Goal: Register for event/course

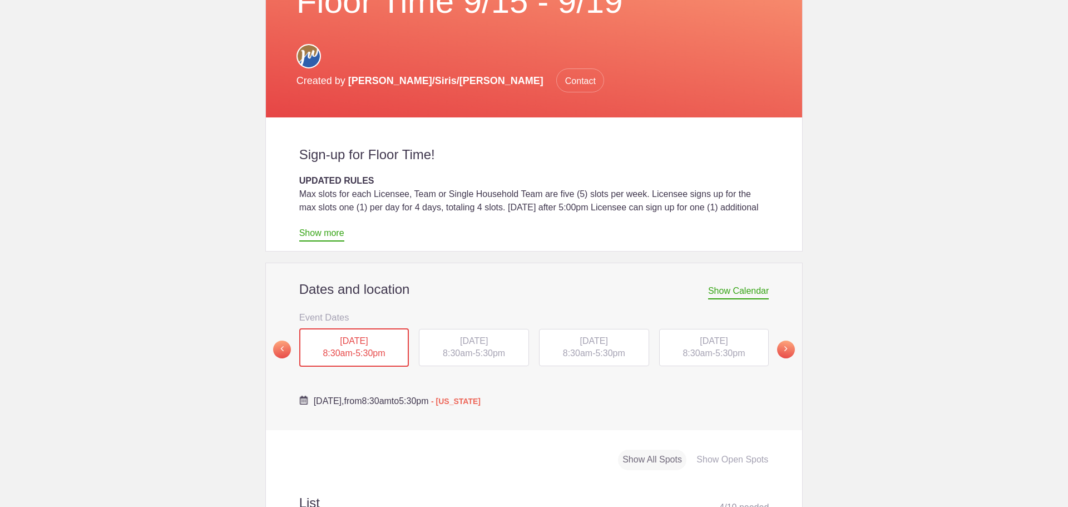
scroll to position [334, 0]
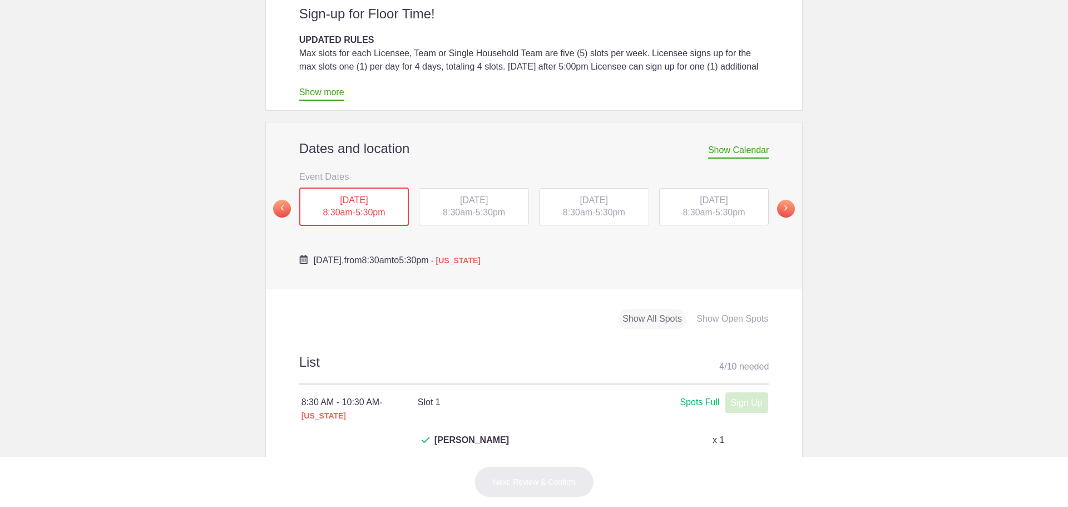
click at [483, 195] on span "[DATE]" at bounding box center [474, 199] width 28 height 9
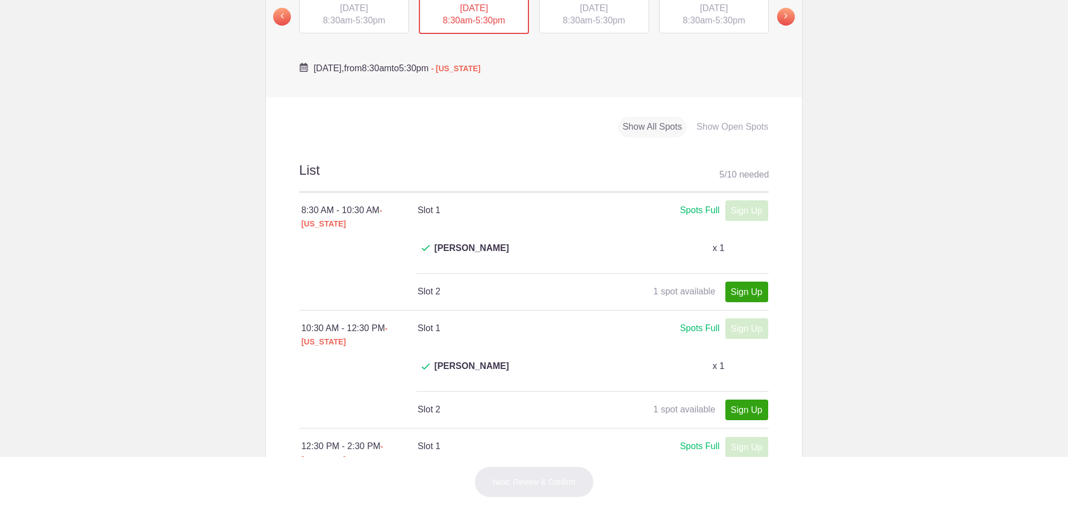
scroll to position [445, 0]
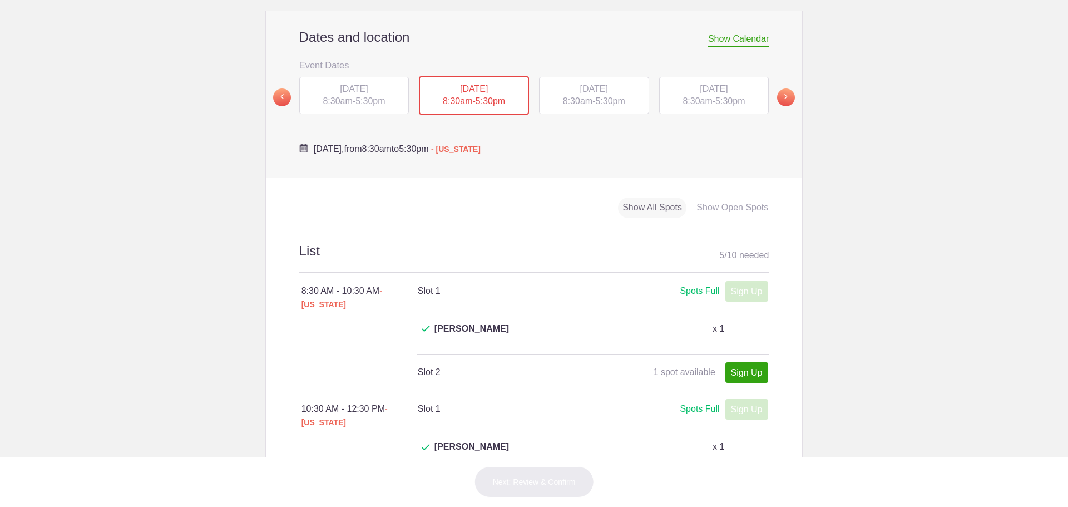
click at [577, 96] on span "8:30am" at bounding box center [577, 100] width 29 height 9
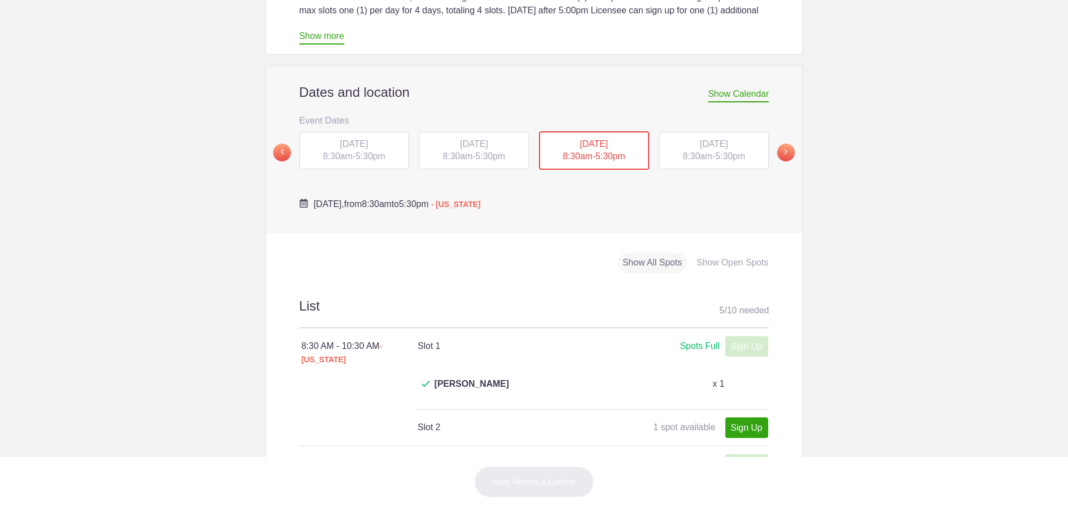
scroll to position [389, 0]
click at [705, 140] on span "[DATE]" at bounding box center [714, 144] width 28 height 9
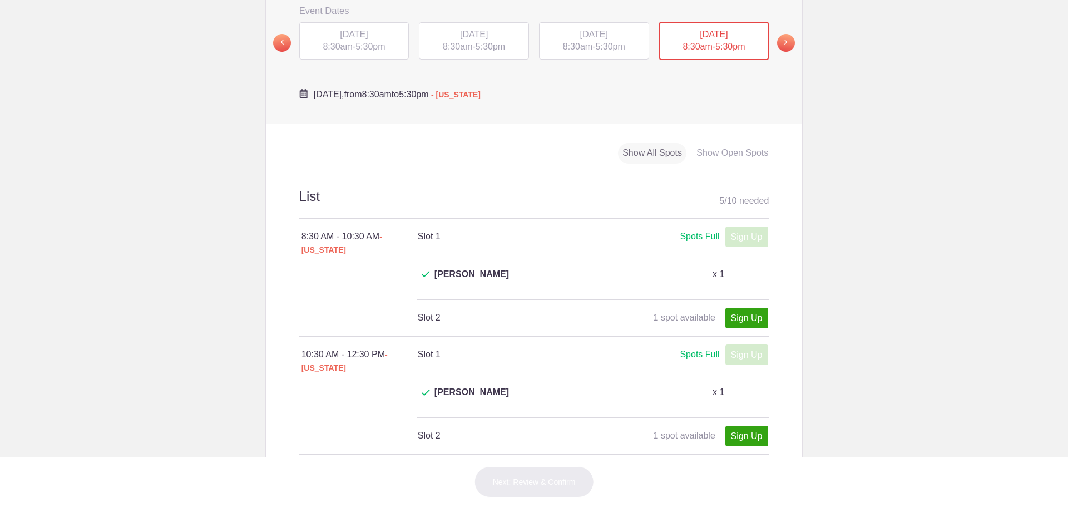
scroll to position [445, 0]
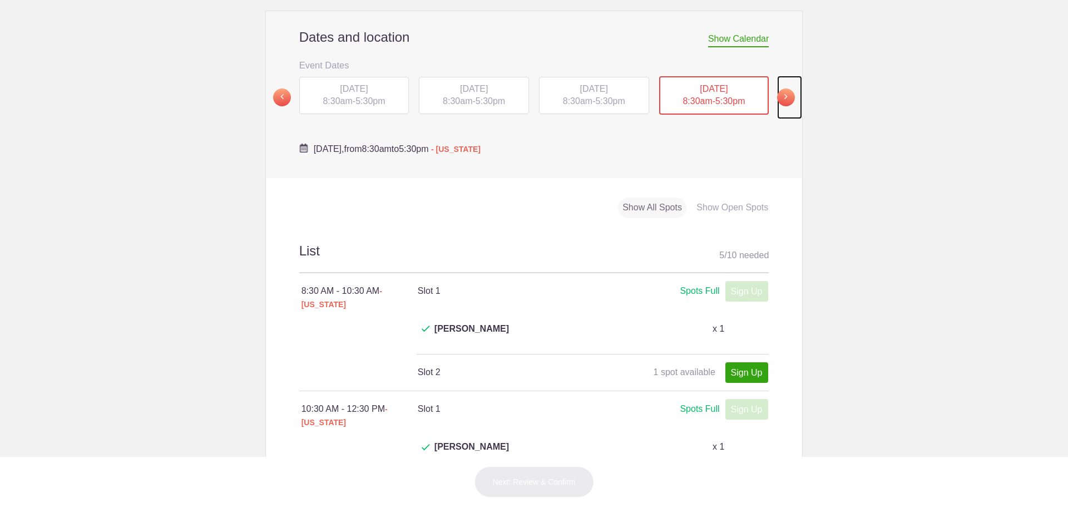
click at [777, 88] on span at bounding box center [786, 97] width 18 height 18
click at [355, 96] on span "5:30pm" at bounding box center [369, 100] width 29 height 9
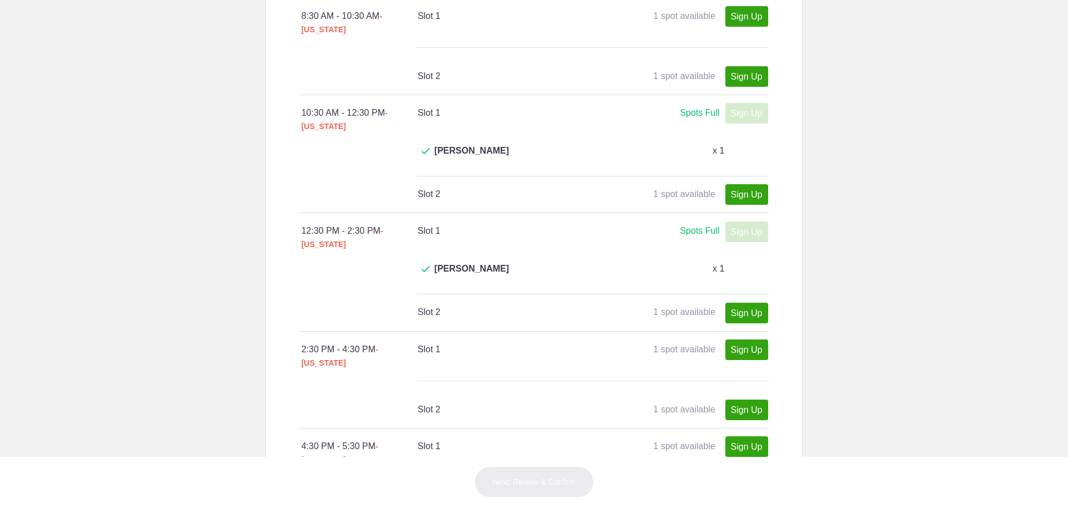
scroll to position [723, 0]
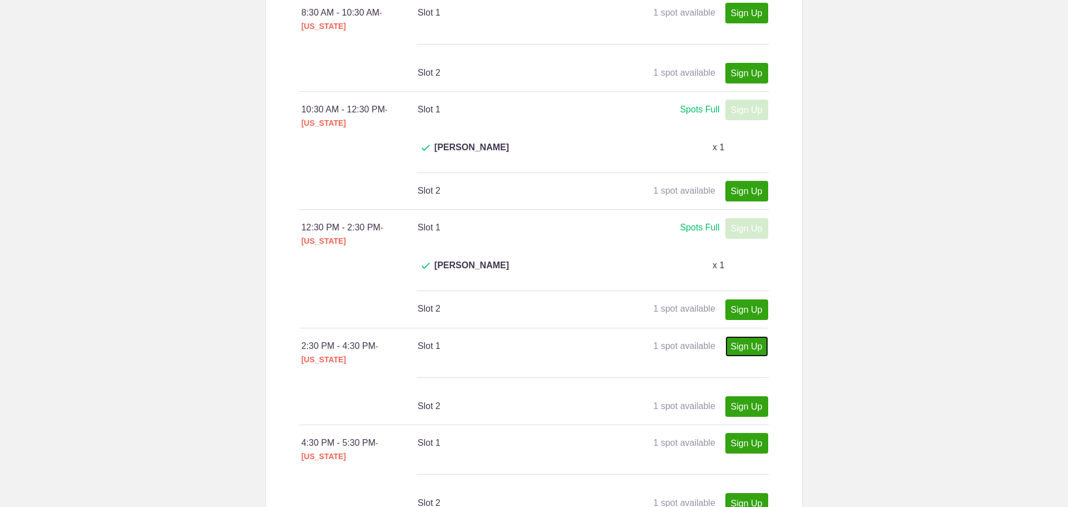
click at [754, 336] on link "Sign Up" at bounding box center [746, 346] width 43 height 21
type input "1"
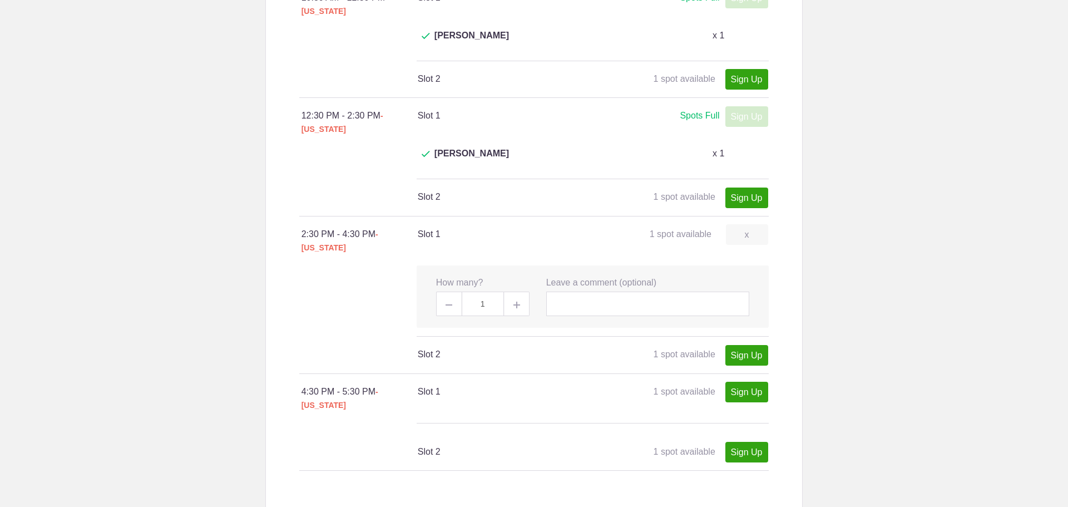
scroll to position [945, 0]
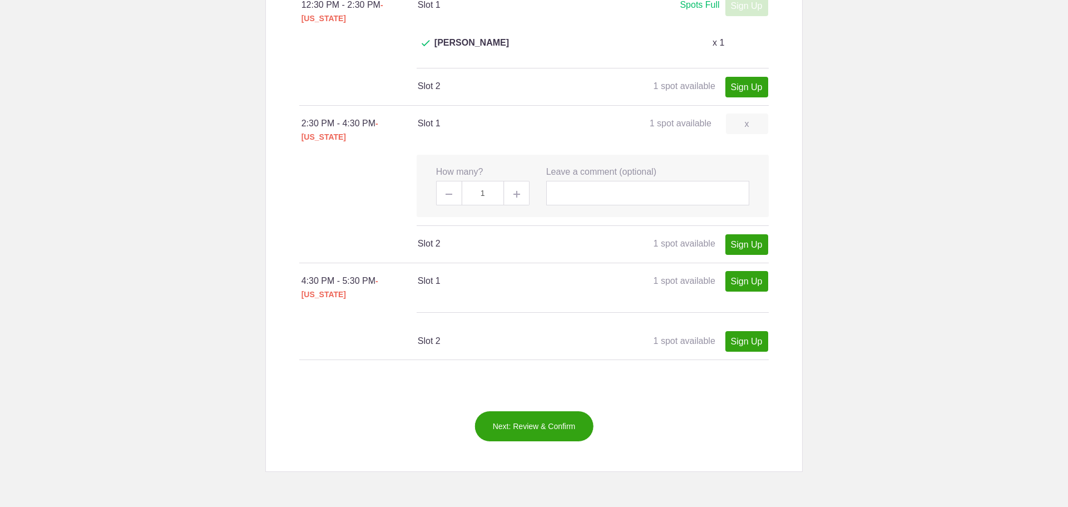
click at [523, 410] on button "Next: Review & Confirm" at bounding box center [534, 425] width 120 height 31
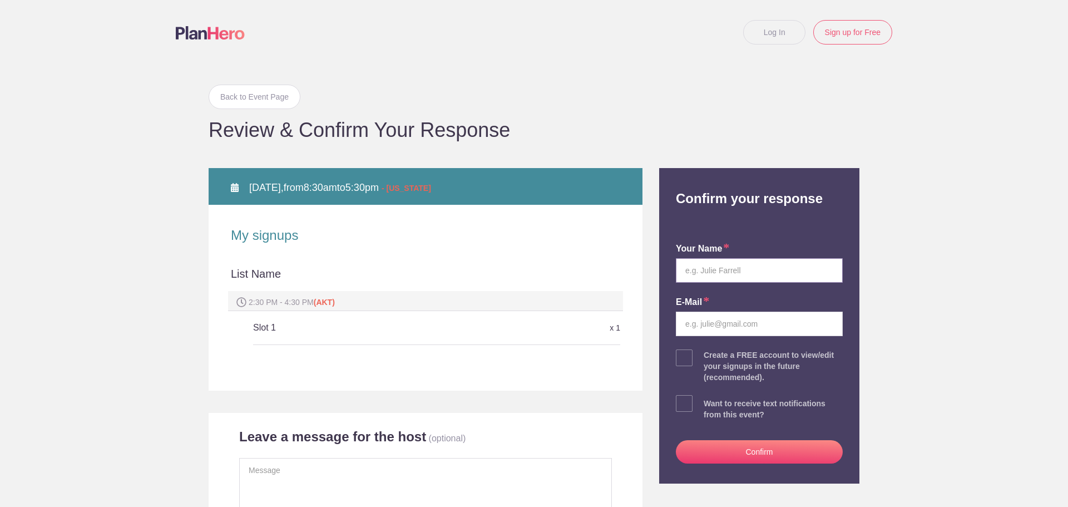
click at [703, 268] on input "text" at bounding box center [759, 270] width 167 height 24
type input "Yulia"
type input "imhomeak@gmail.com"
click at [764, 448] on button "Confirm" at bounding box center [759, 451] width 167 height 23
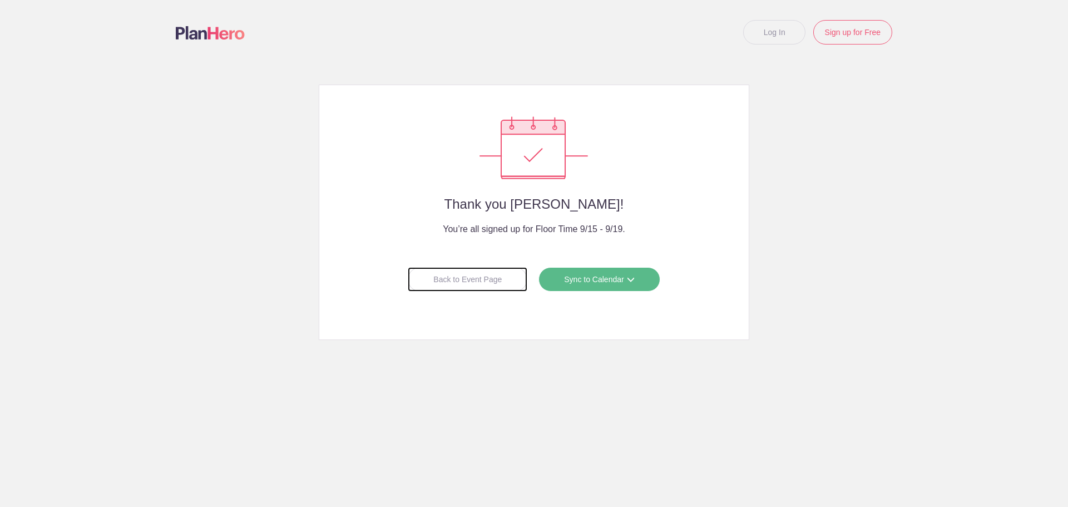
click at [446, 283] on div "Back to Event Page" at bounding box center [468, 279] width 120 height 24
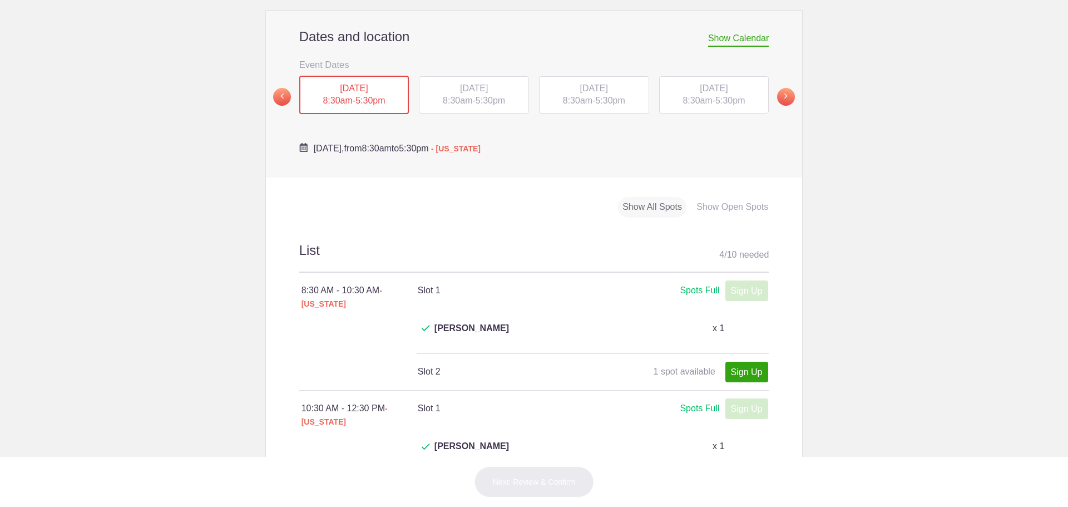
scroll to position [334, 0]
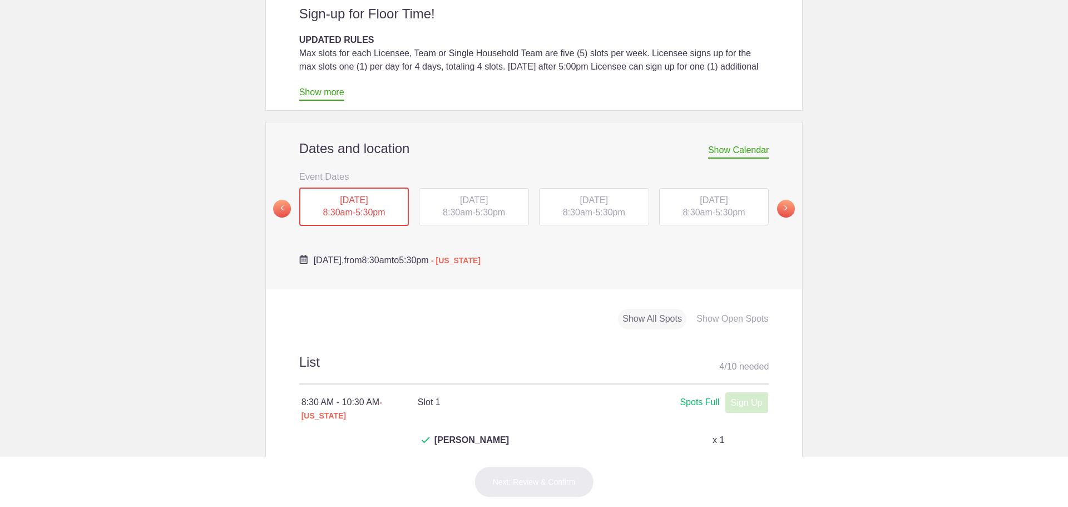
click at [459, 188] on div "[DATE] 8:30am - 5:30pm" at bounding box center [474, 207] width 110 height 38
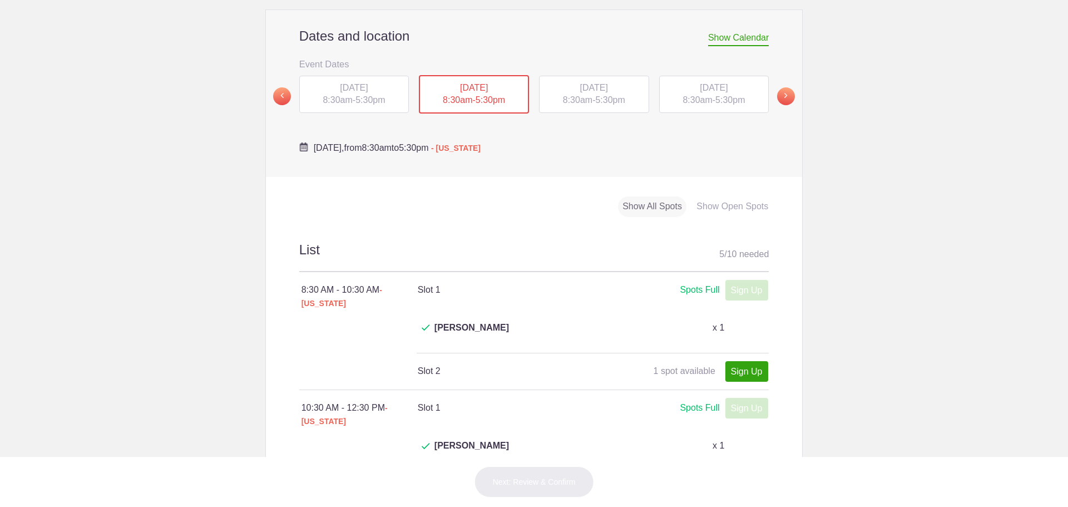
scroll to position [445, 0]
click at [581, 96] on span "8:30am" at bounding box center [577, 100] width 29 height 9
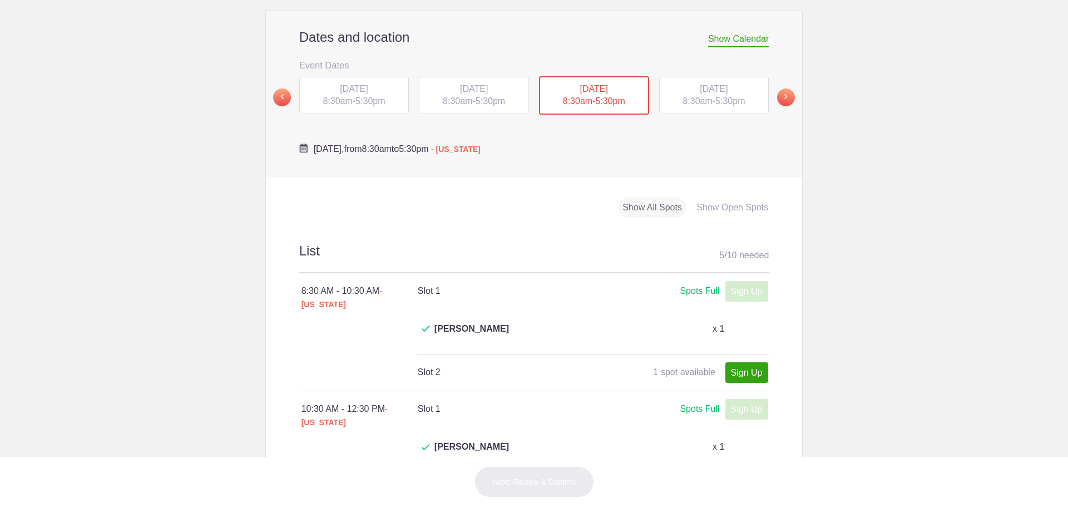
click at [719, 96] on span "5:30pm" at bounding box center [729, 100] width 29 height 9
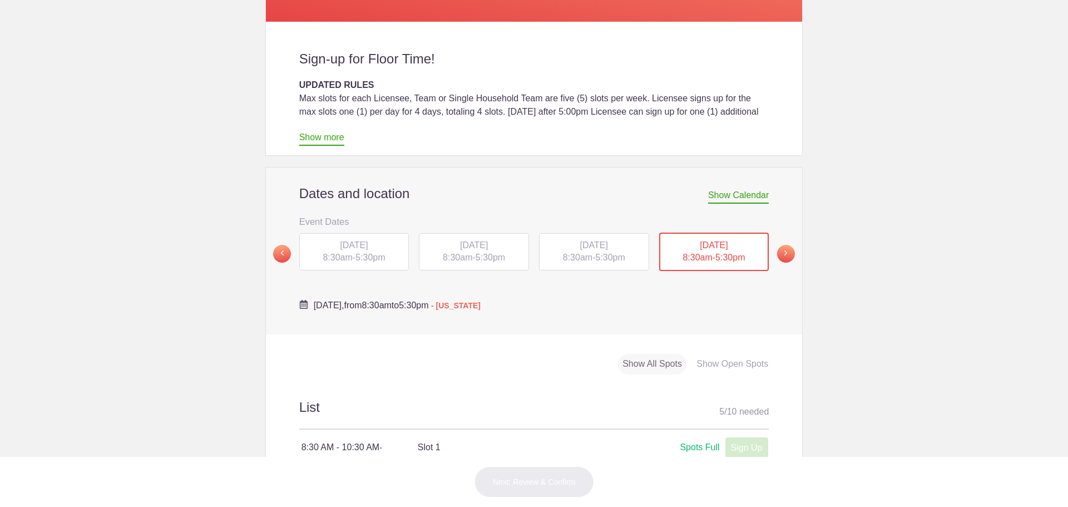
scroll to position [167, 0]
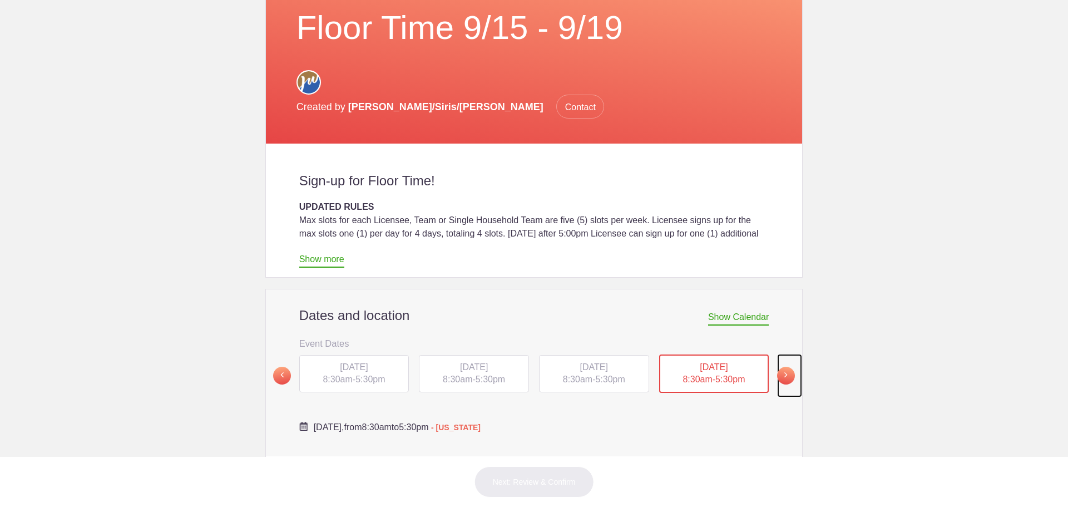
click at [784, 367] on span at bounding box center [786, 376] width 18 height 18
click at [378, 354] on div "[DATE] 8:30am - 5:30pm" at bounding box center [354, 373] width 110 height 38
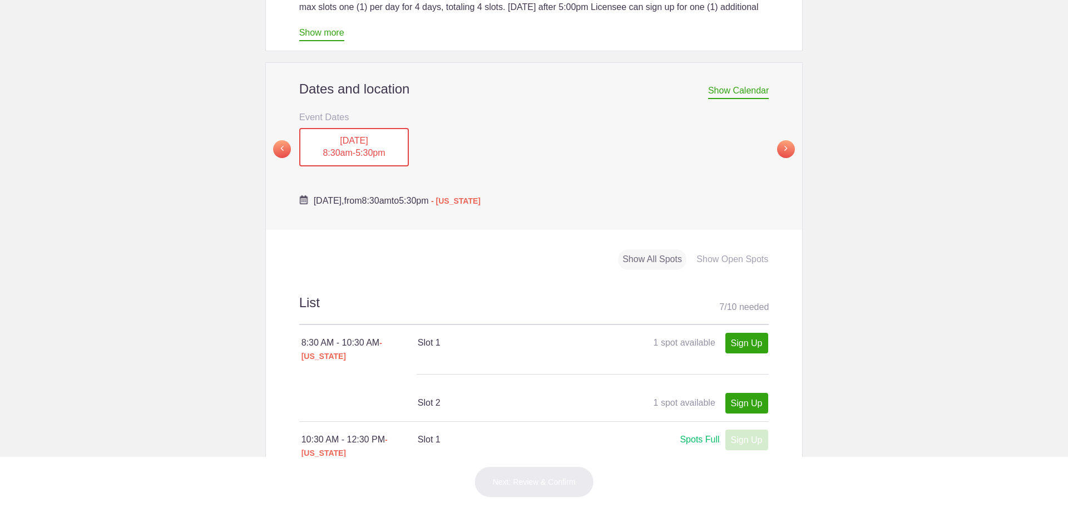
scroll to position [389, 0]
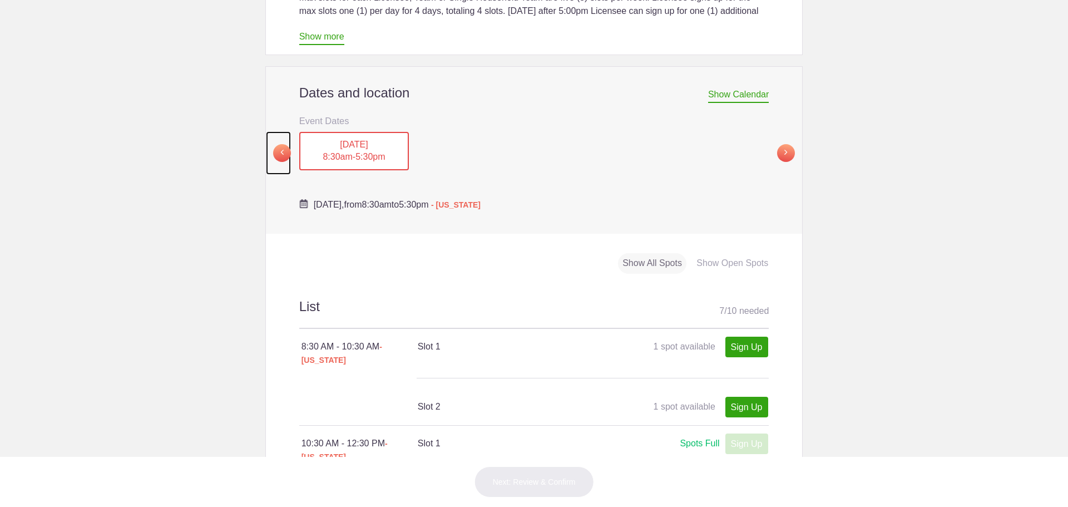
click at [283, 144] on span at bounding box center [282, 153] width 18 height 18
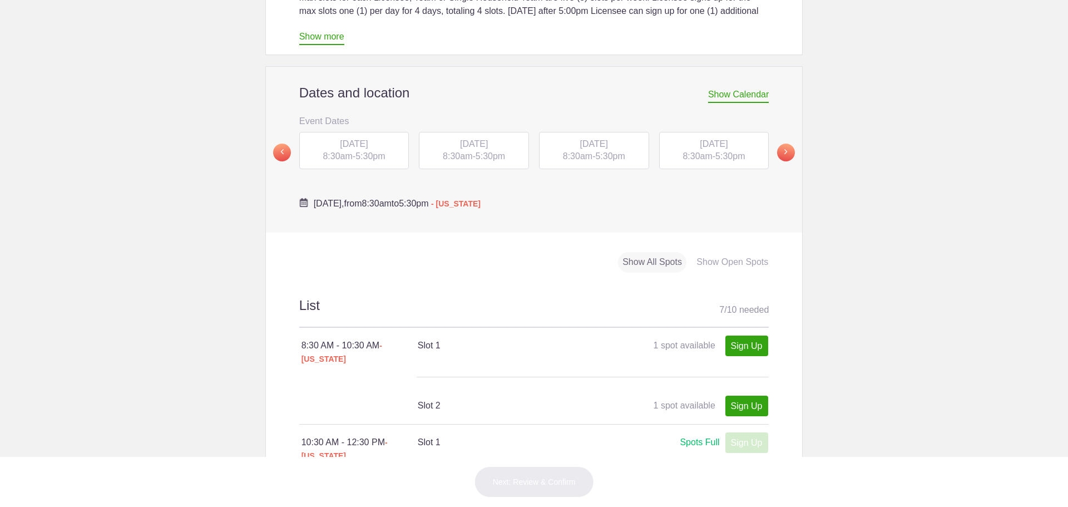
click at [356, 139] on span "[DATE]" at bounding box center [354, 143] width 28 height 9
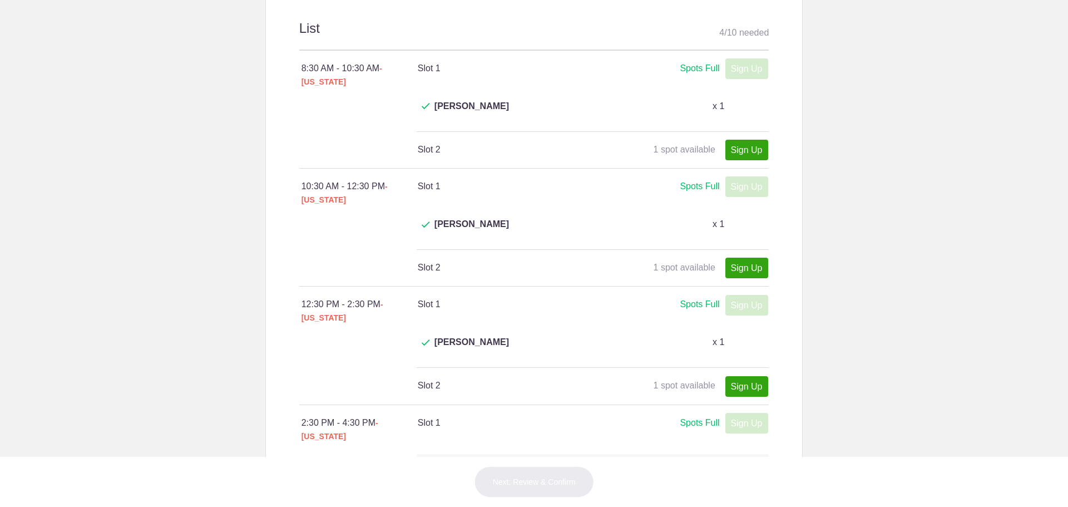
scroll to position [501, 0]
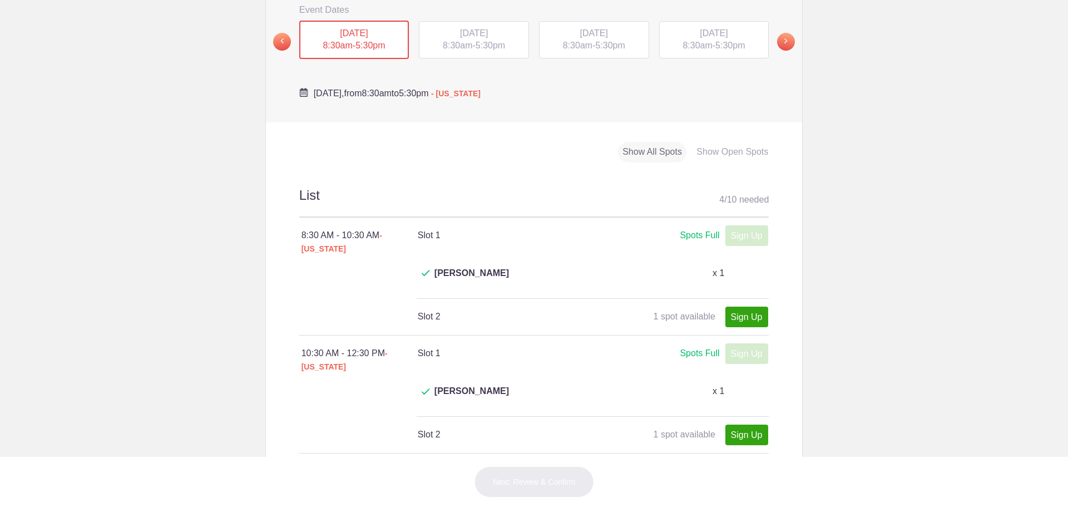
click at [476, 41] on span "5:30pm" at bounding box center [490, 45] width 29 height 9
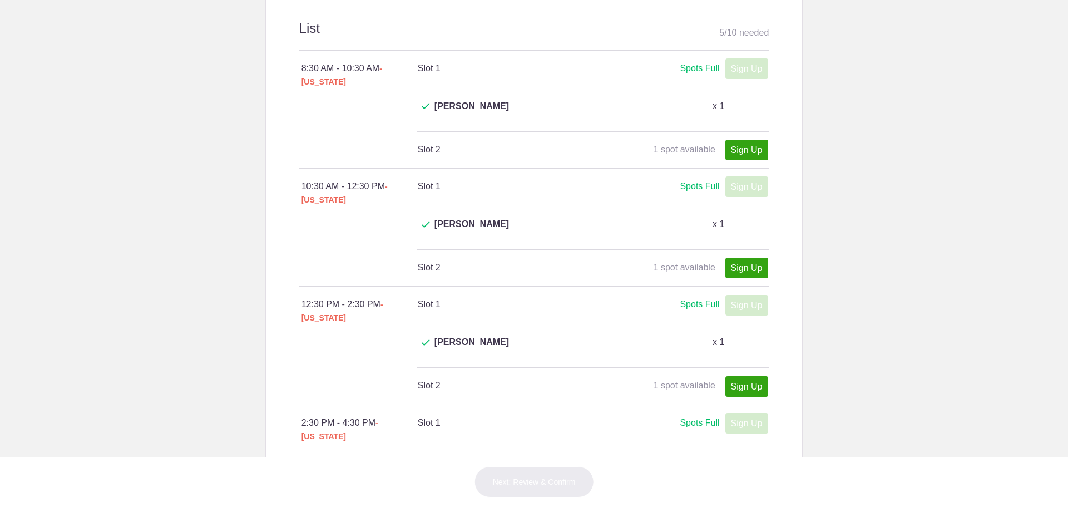
scroll to position [334, 0]
